Goal: Task Accomplishment & Management: Manage account settings

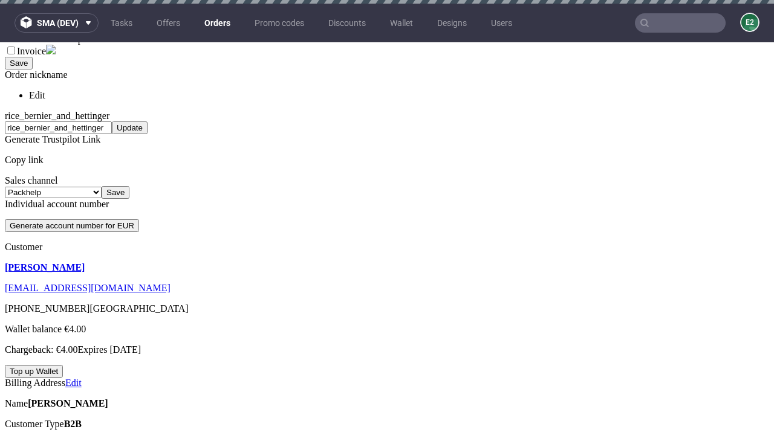
scroll to position [4, 0]
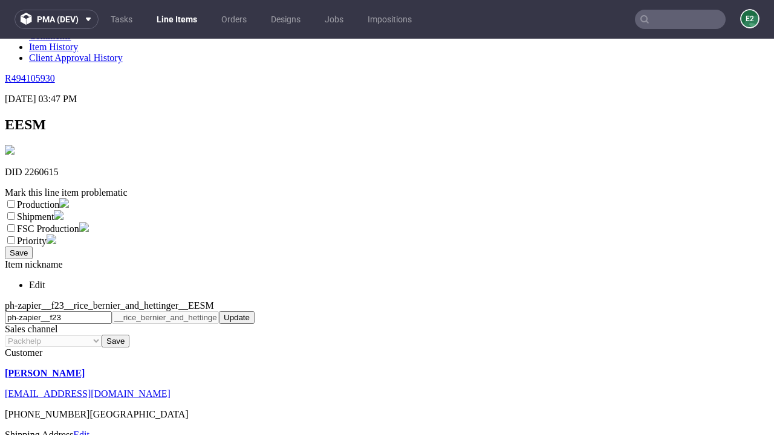
scroll to position [213, 0]
select select "dtp_ca_needed"
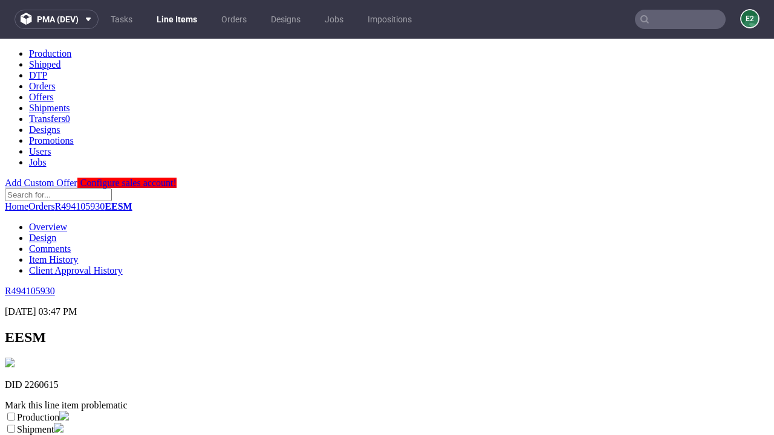
scroll to position [0, 0]
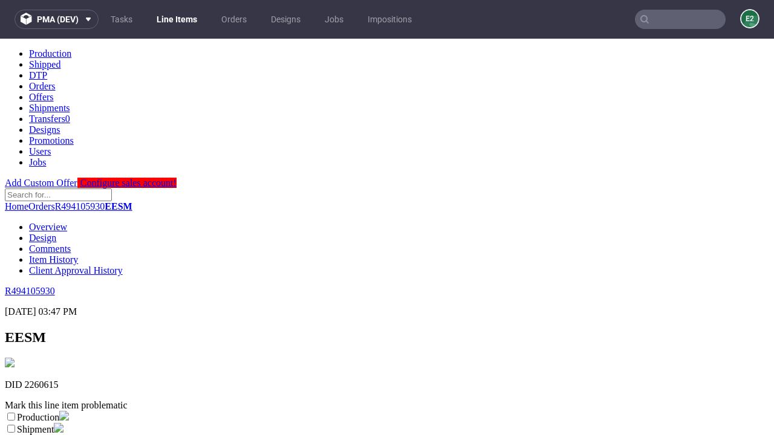
checkbox input "true"
